Goal: Information Seeking & Learning: Learn about a topic

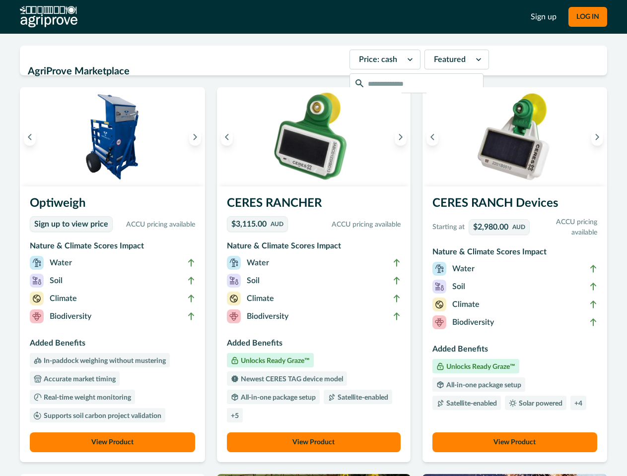
click at [587, 17] on button "LOG IN" at bounding box center [587, 17] width 39 height 20
click at [30, 137] on icon "Previous image" at bounding box center [29, 136] width 7 height 7
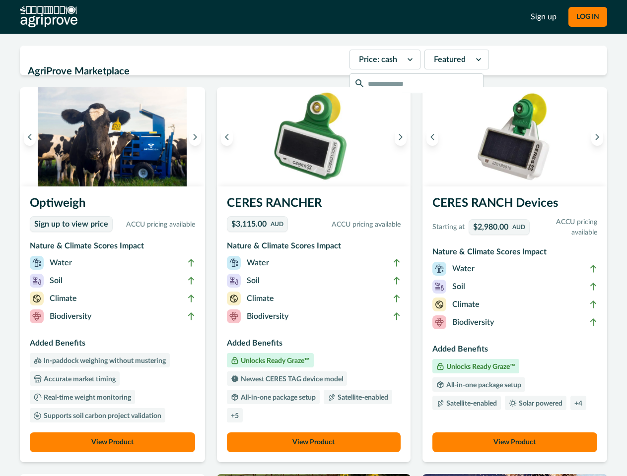
click at [197, 137] on icon "Next image" at bounding box center [195, 136] width 7 height 7
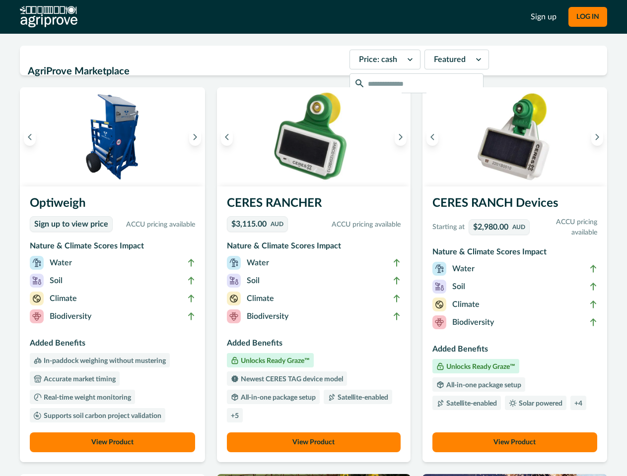
click at [114, 325] on li "Biodiversity" at bounding box center [112, 319] width 165 height 18
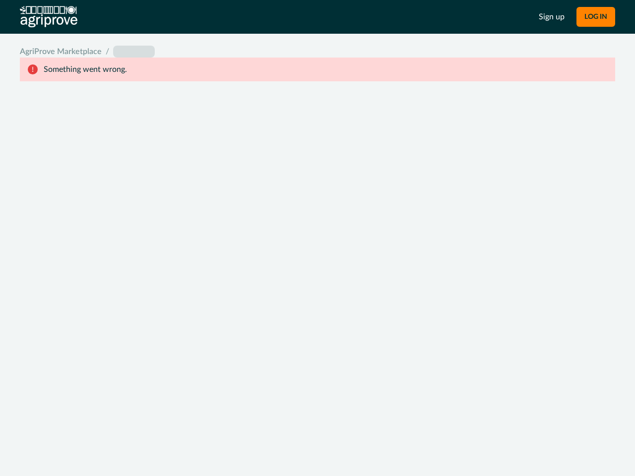
click at [114, 443] on div "System Error Something went wrong An unexpected error occurred. If this continu…" at bounding box center [317, 238] width 635 height 476
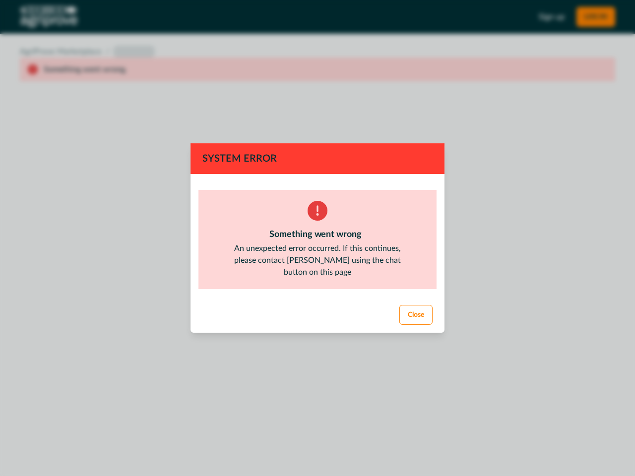
click at [229, 137] on div "System Error Something went wrong An unexpected error occurred. If this continu…" at bounding box center [317, 238] width 635 height 476
click at [397, 137] on div "System Error Something went wrong An unexpected error occurred. If this continu…" at bounding box center [317, 238] width 635 height 476
click at [313, 325] on footer "Close" at bounding box center [318, 315] width 254 height 36
click at [313, 443] on div "System Error Something went wrong An unexpected error occurred. If this continu…" at bounding box center [317, 238] width 635 height 476
click at [429, 137] on div "System Error Something went wrong An unexpected error occurred. If this continu…" at bounding box center [317, 238] width 635 height 476
